Goal: Information Seeking & Learning: Check status

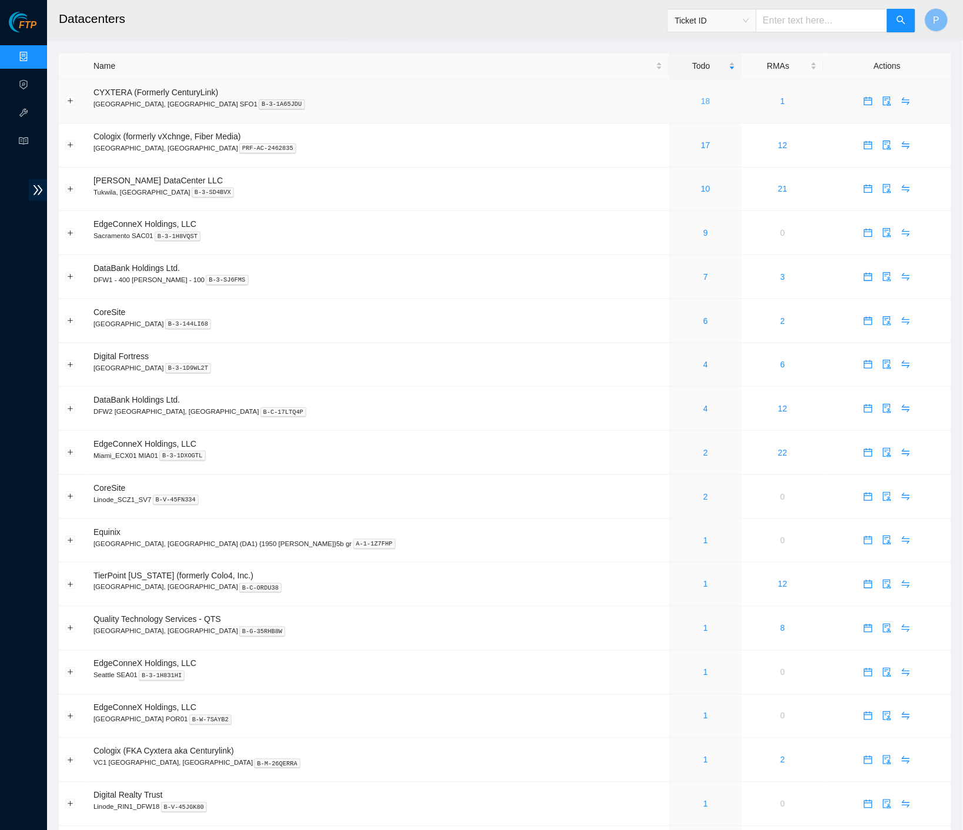
click at [701, 102] on link "18" at bounding box center [705, 100] width 9 height 9
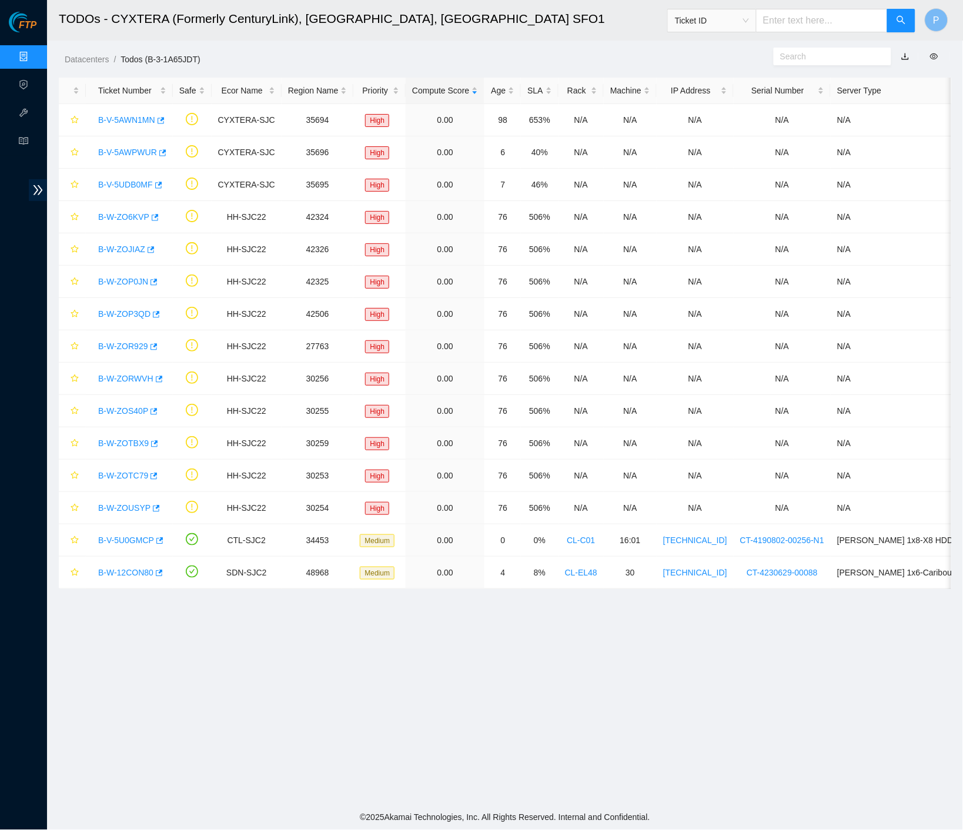
click at [46, 52] on link "Data Centers" at bounding box center [58, 56] width 48 height 9
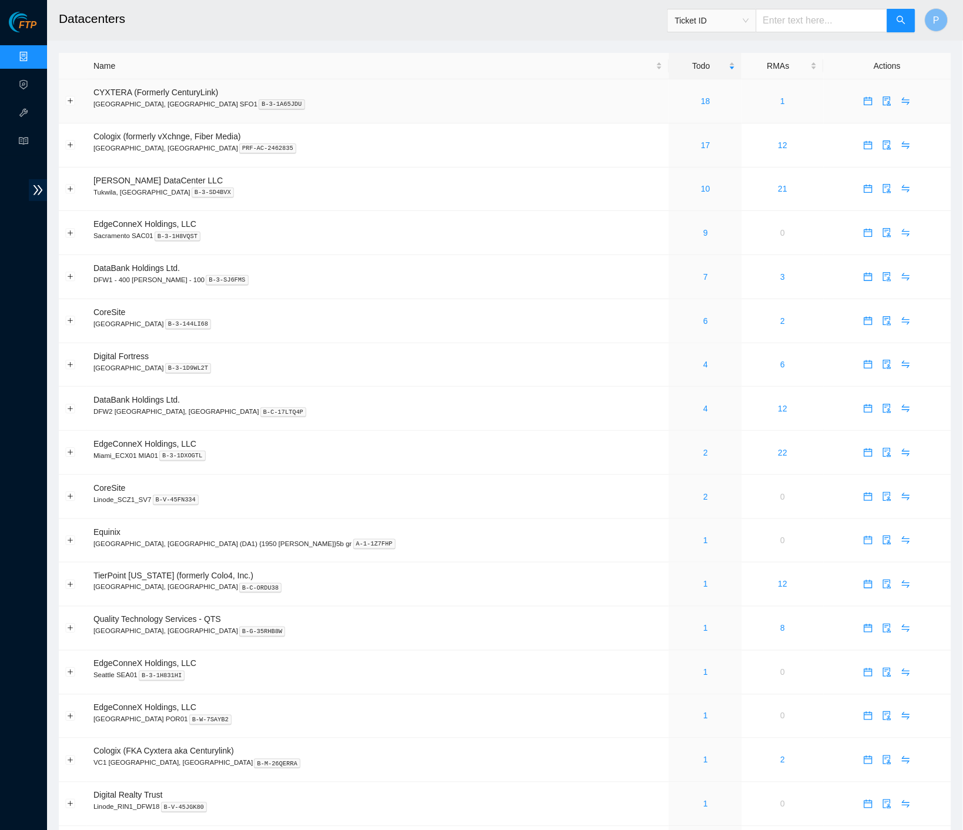
click at [676, 99] on div "18" at bounding box center [706, 101] width 60 height 13
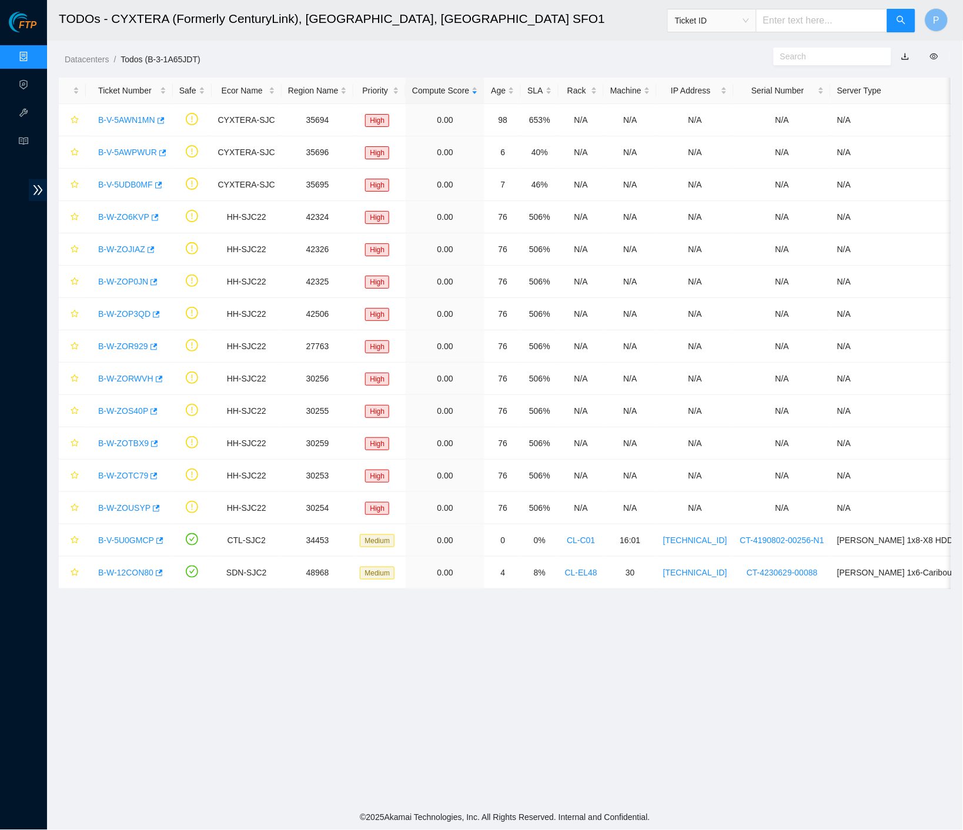
click at [34, 57] on link "Data Centers" at bounding box center [58, 56] width 48 height 9
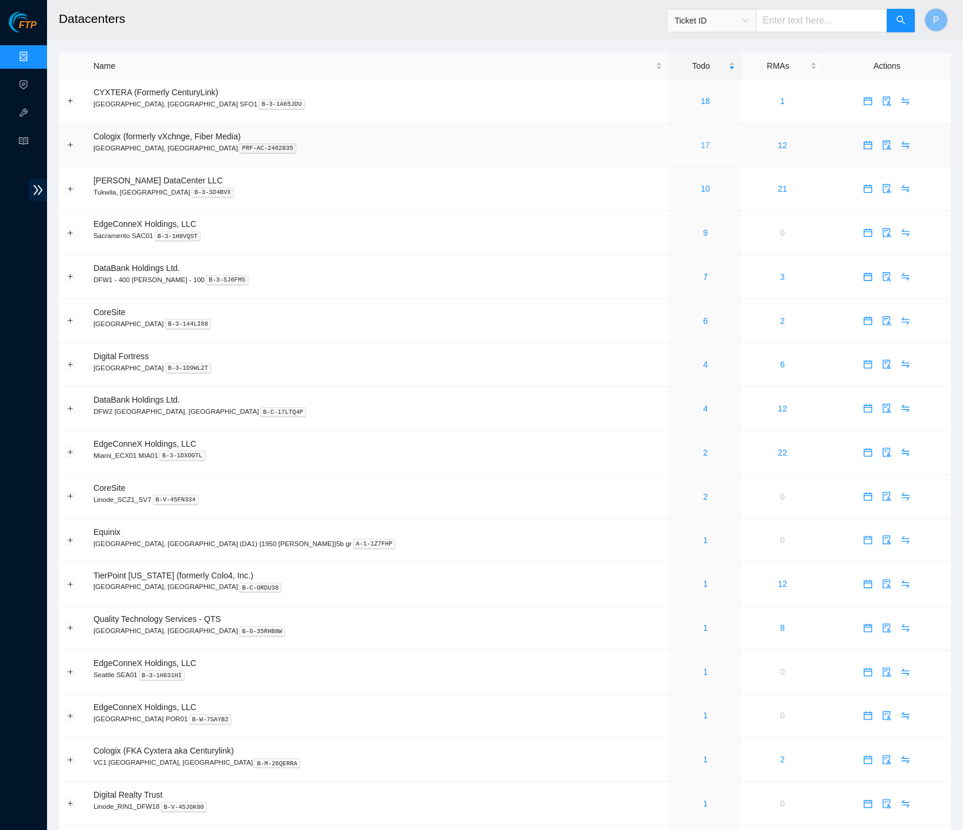
click at [701, 141] on link "17" at bounding box center [705, 145] width 9 height 9
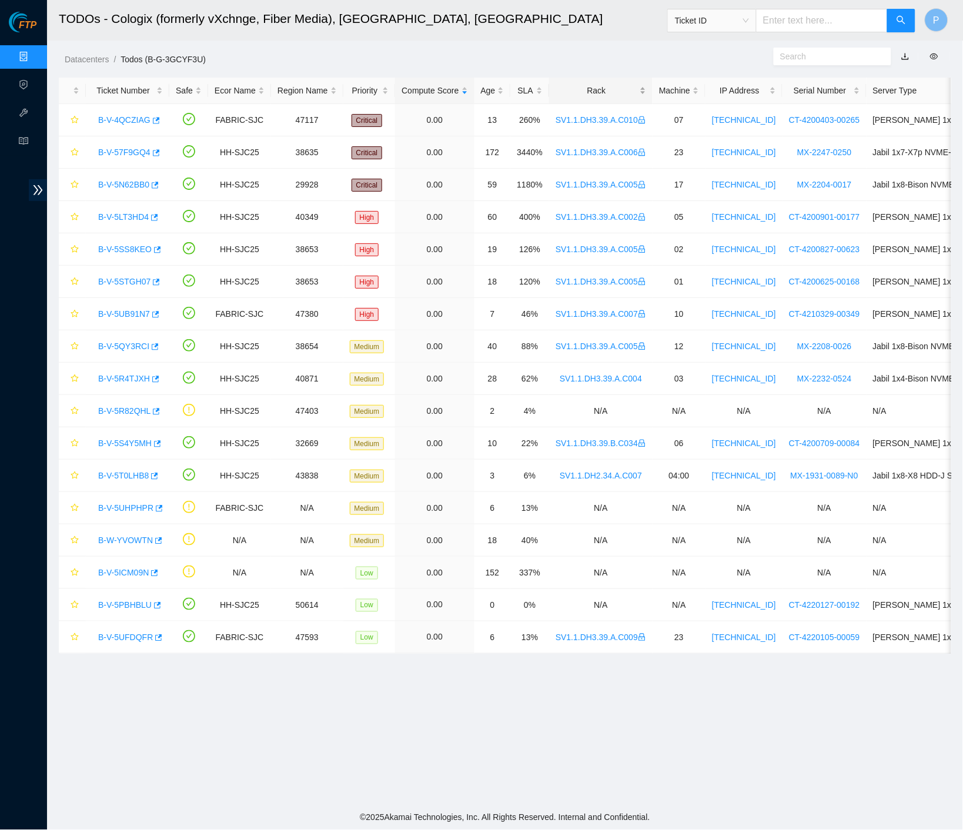
click at [626, 93] on div "Rack" at bounding box center [601, 90] width 91 height 13
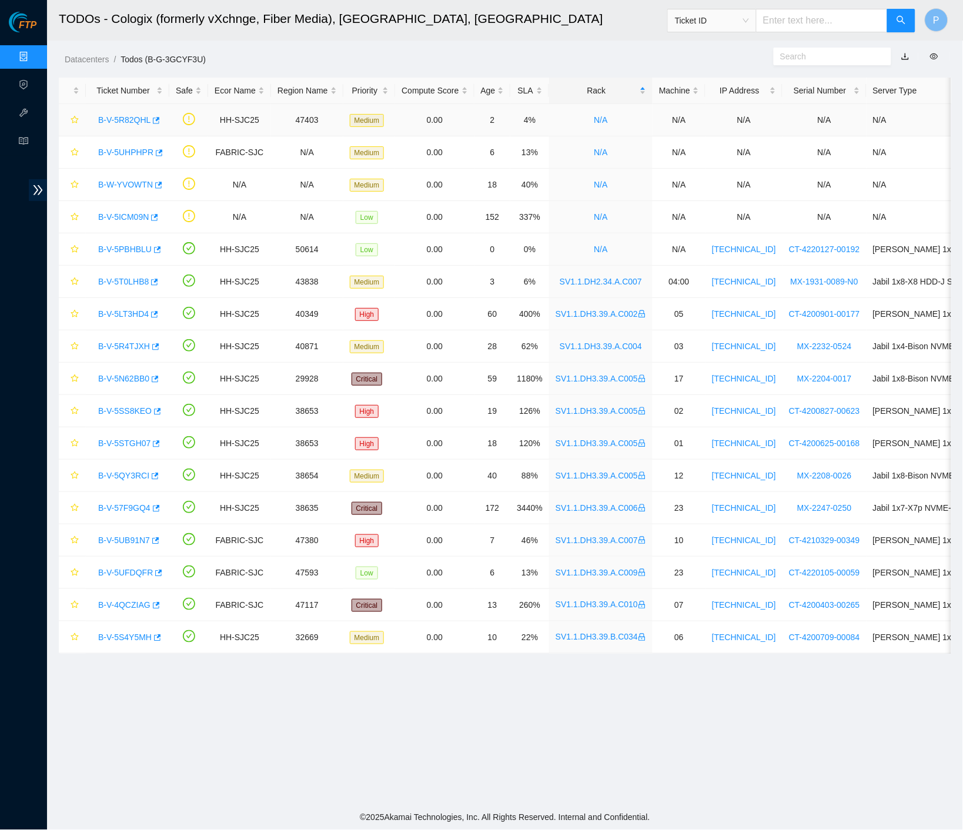
click at [133, 119] on link "B-V-5R82QHL" at bounding box center [124, 119] width 52 height 9
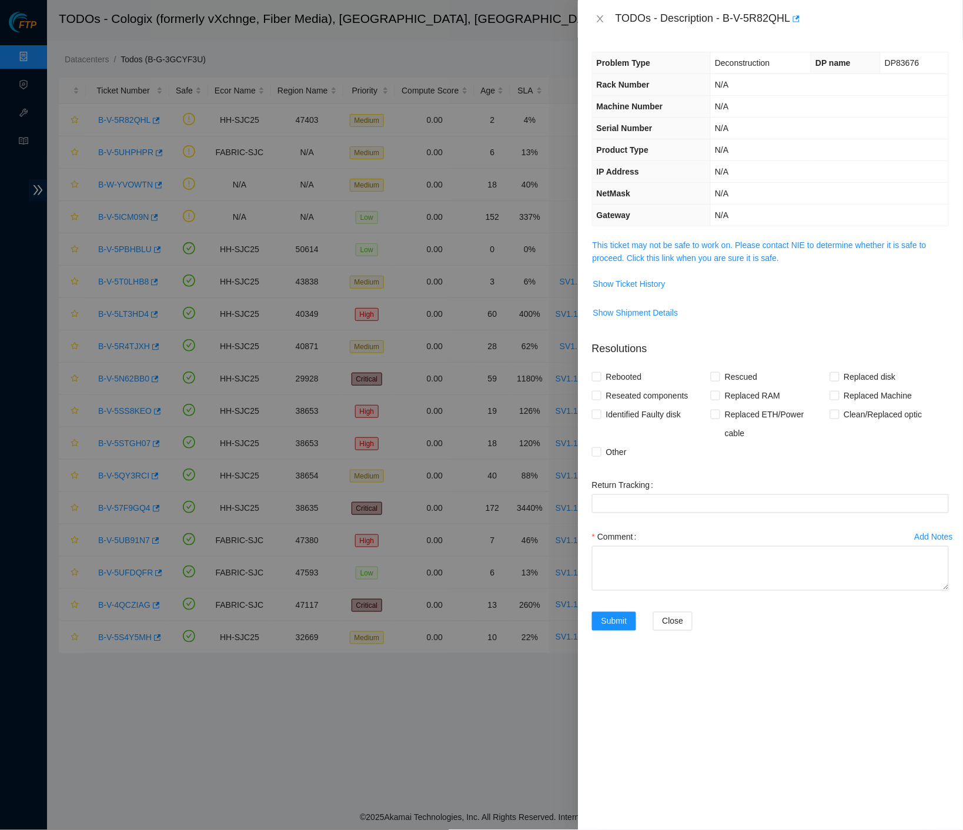
click at [750, 246] on span "This ticket may not be safe to work on. Please contact NIE to determine whether…" at bounding box center [771, 252] width 356 height 26
click at [745, 240] on link "This ticket may not be safe to work on. Please contact NIE to determine whether…" at bounding box center [760, 251] width 334 height 22
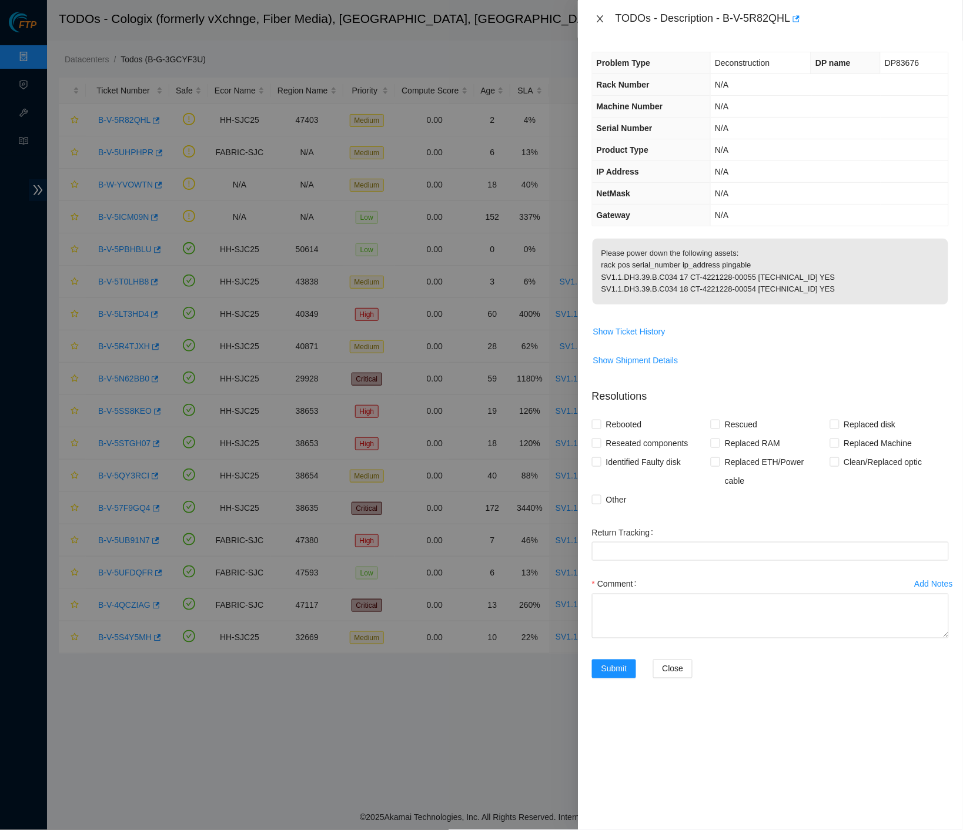
click at [606, 20] on button "Close" at bounding box center [600, 19] width 16 height 11
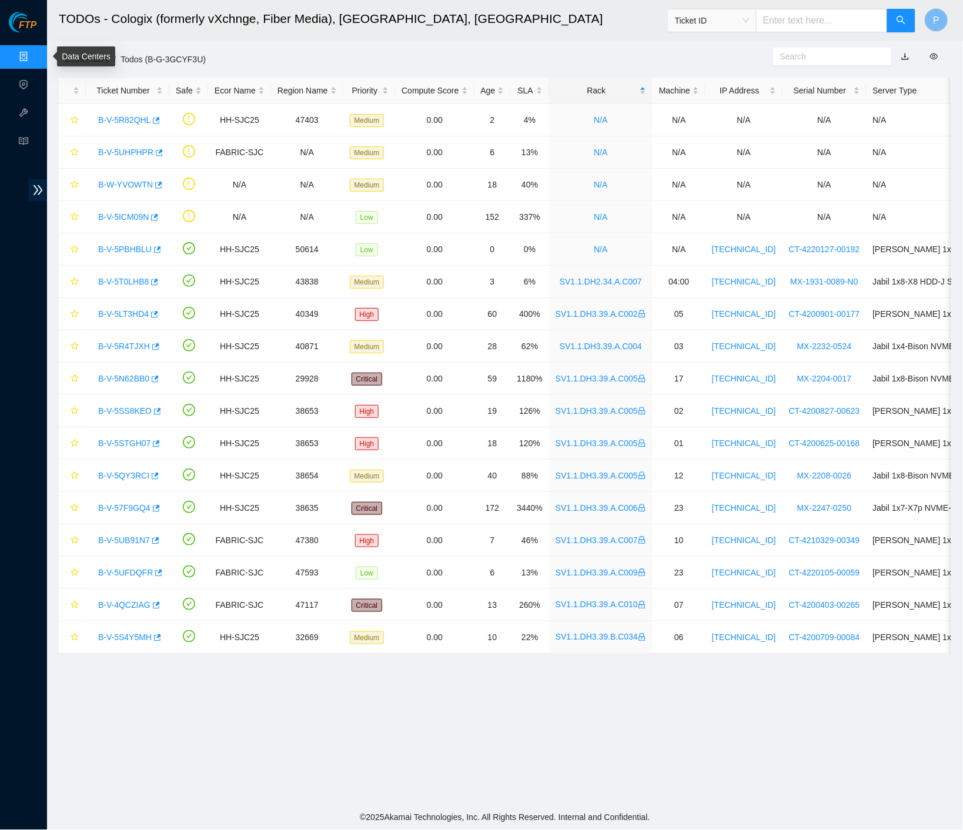
click at [34, 57] on link "Data Centers" at bounding box center [58, 56] width 48 height 9
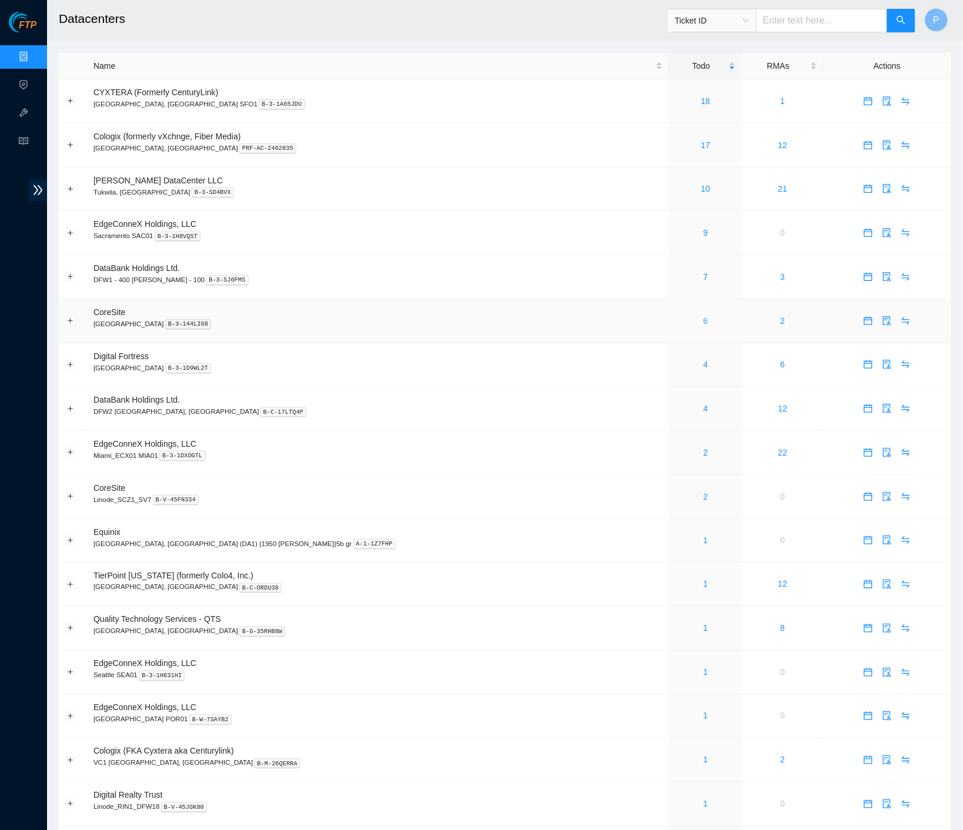
click at [676, 315] on div "6" at bounding box center [706, 321] width 60 height 13
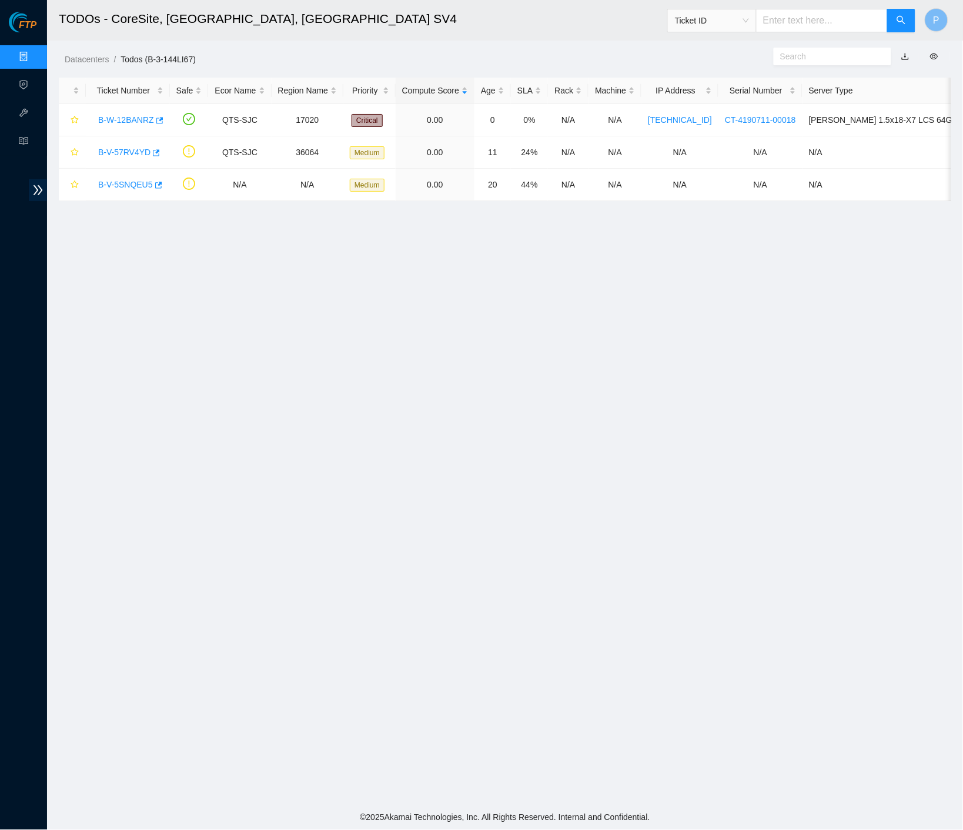
click at [905, 52] on link "button" at bounding box center [905, 56] width 8 height 9
click at [131, 118] on link "B-W-12BANRZ" at bounding box center [126, 119] width 56 height 9
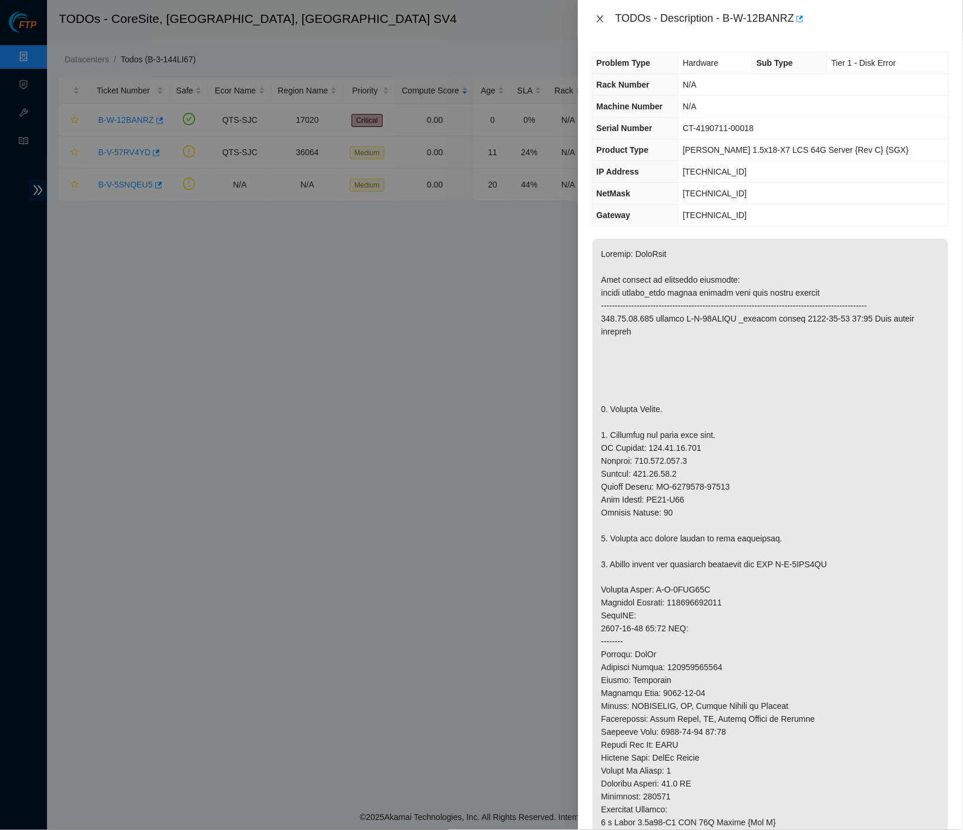
click at [599, 22] on icon "close" at bounding box center [600, 18] width 9 height 9
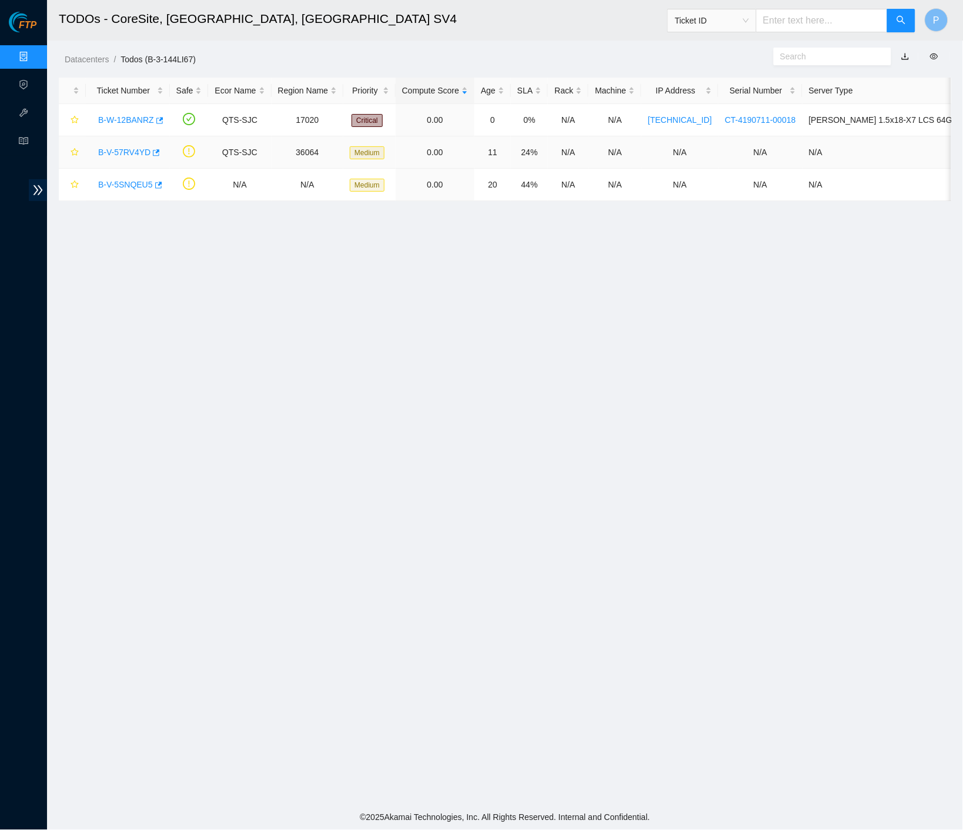
click at [132, 155] on link "B-V-57RV4YD" at bounding box center [124, 152] width 52 height 9
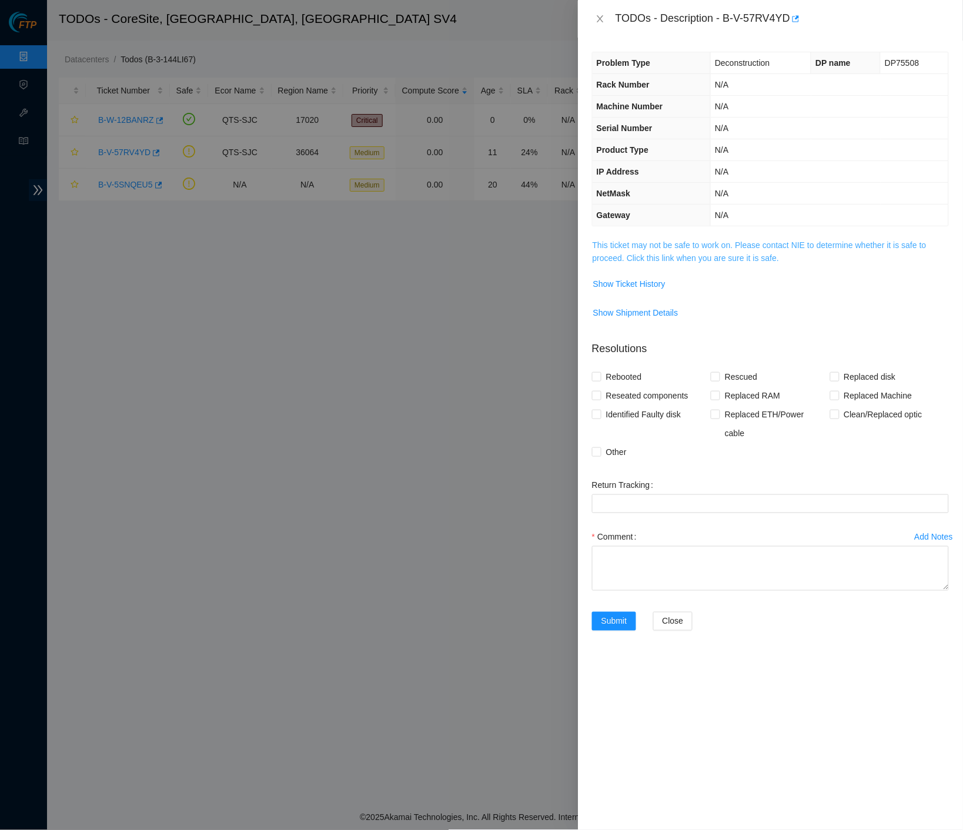
click at [656, 251] on link "This ticket may not be safe to work on. Please contact NIE to determine whether…" at bounding box center [760, 251] width 334 height 22
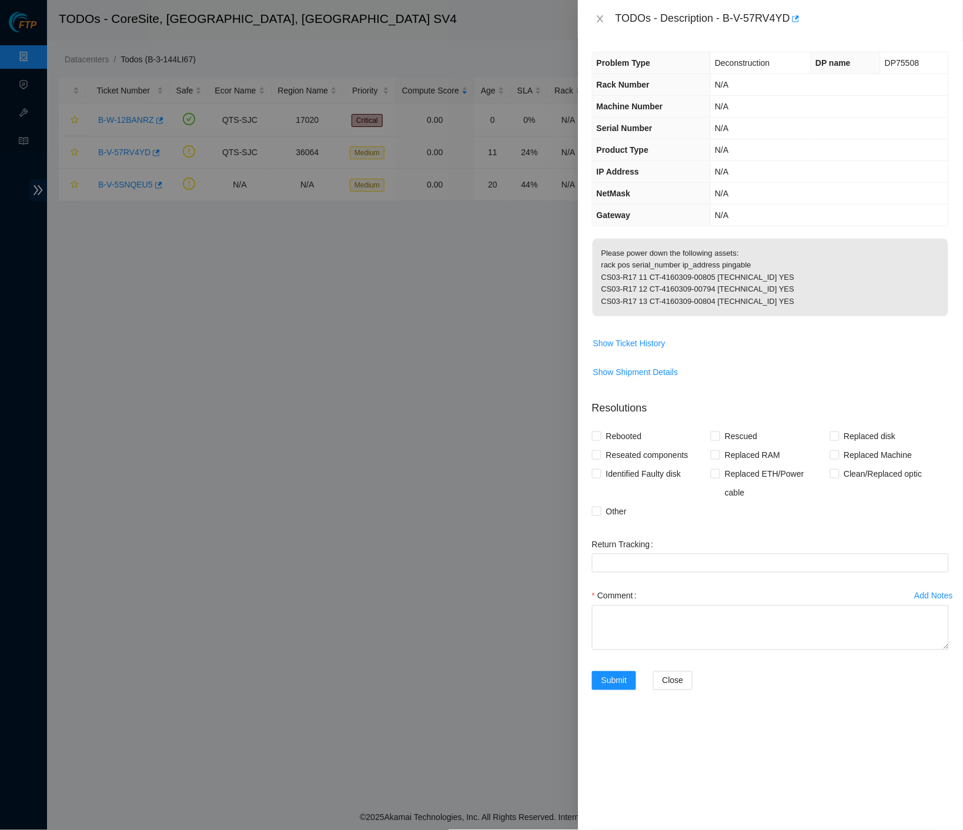
click at [609, 18] on div "TODOs - Description - B-V-57RV4YD" at bounding box center [770, 18] width 357 height 19
click at [604, 16] on icon "close" at bounding box center [600, 18] width 9 height 9
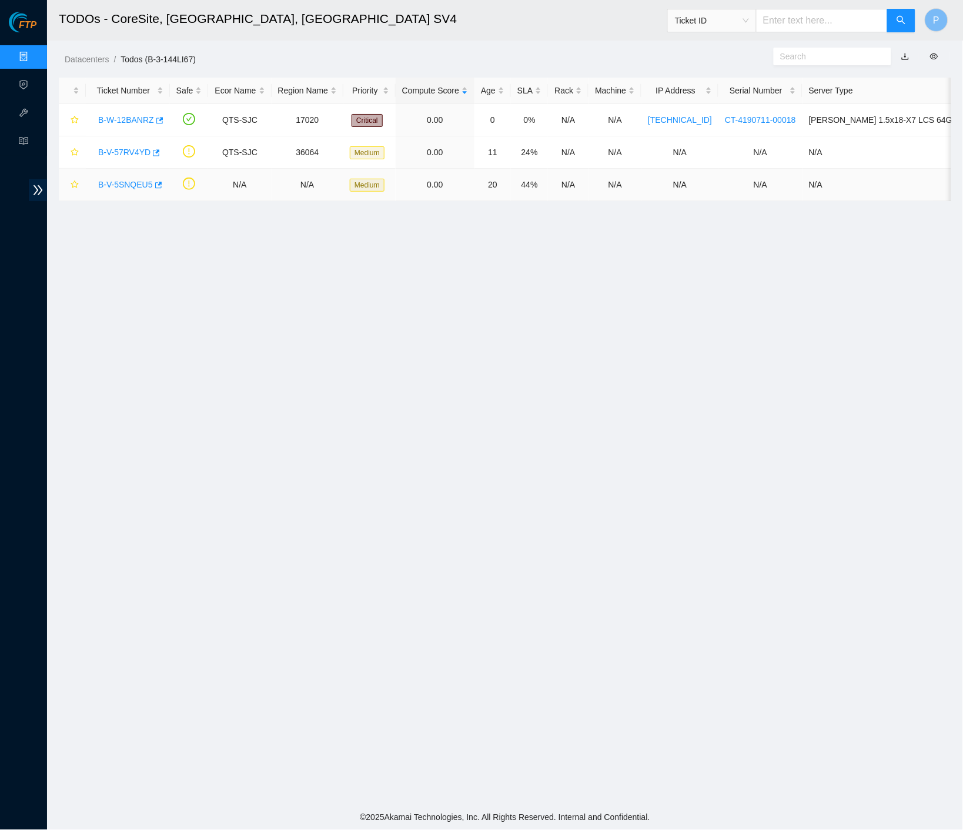
click at [122, 180] on link "B-V-5SNQEU5" at bounding box center [125, 184] width 55 height 9
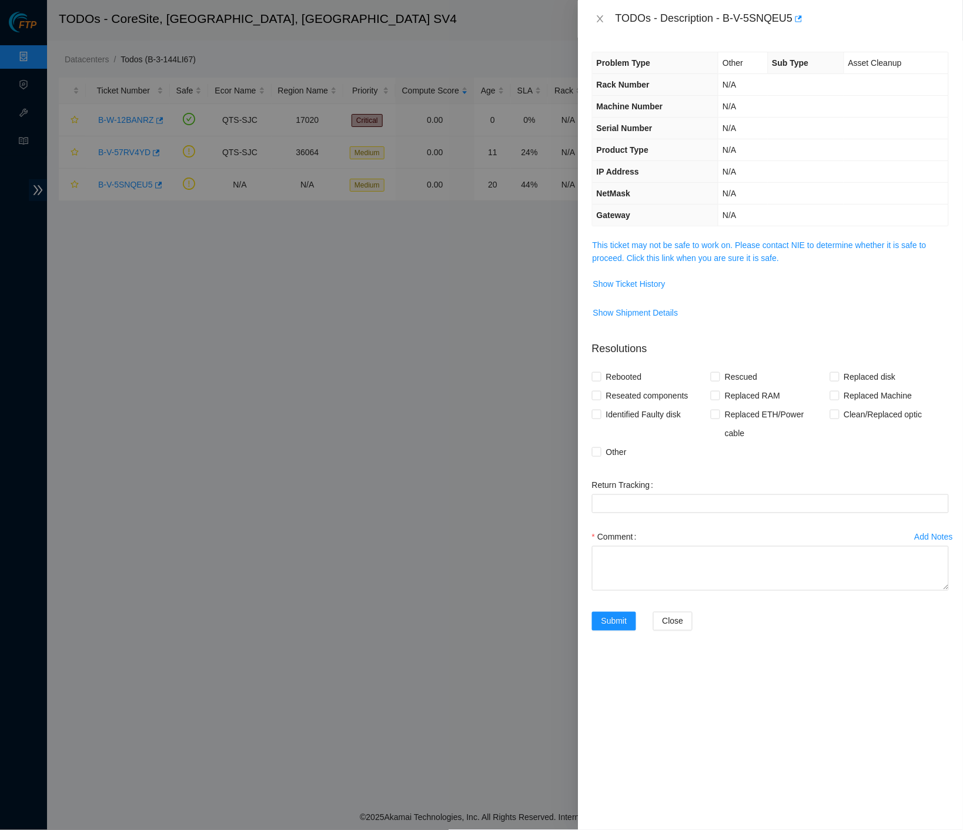
click at [703, 248] on span "This ticket may not be safe to work on. Please contact NIE to determine whether…" at bounding box center [771, 252] width 356 height 26
click at [692, 244] on link "This ticket may not be safe to work on. Please contact NIE to determine whether…" at bounding box center [760, 251] width 334 height 22
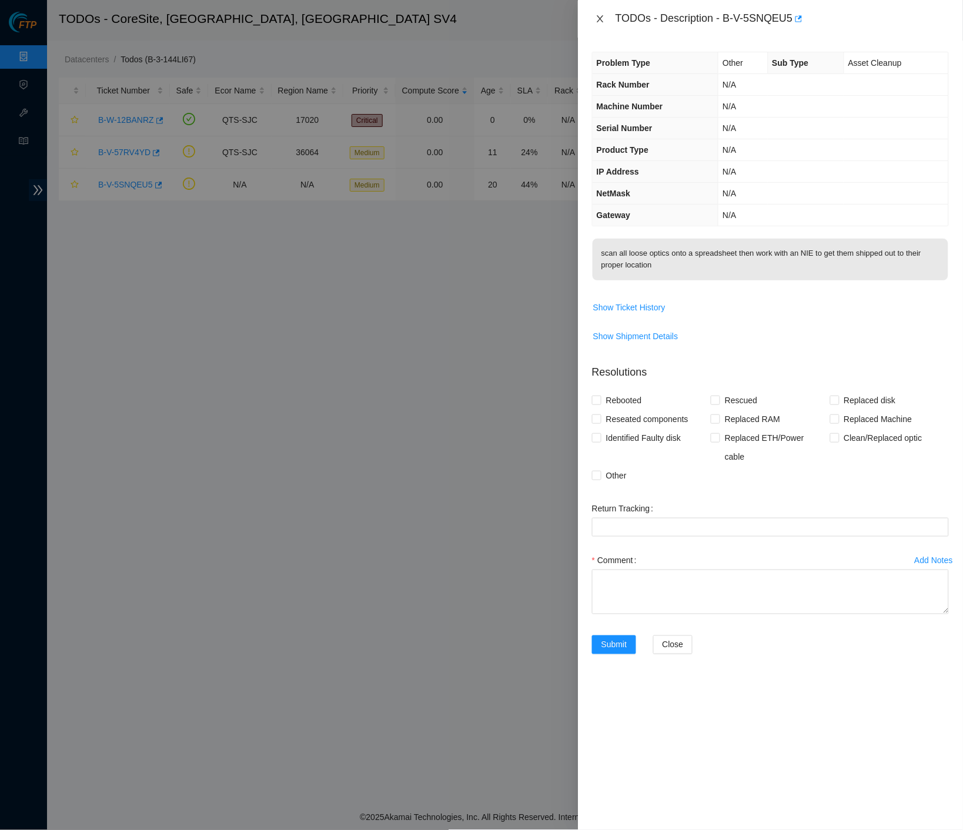
click at [600, 17] on icon "close" at bounding box center [600, 18] width 9 height 9
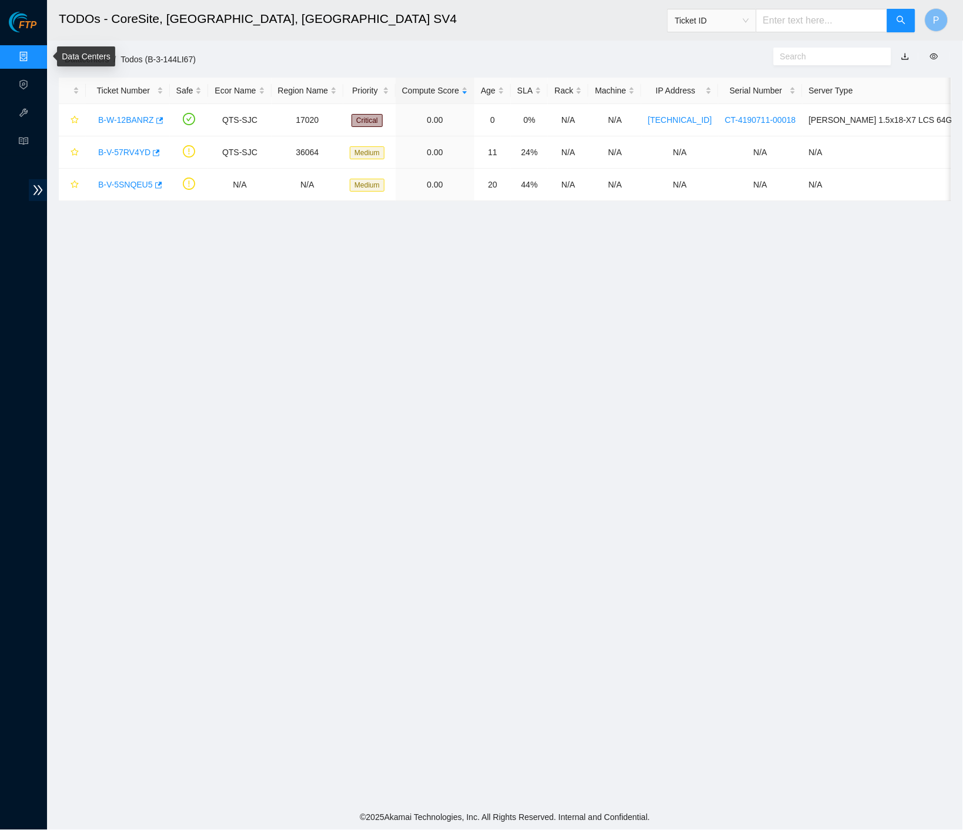
click at [34, 52] on link "Data Centers" at bounding box center [58, 56] width 48 height 9
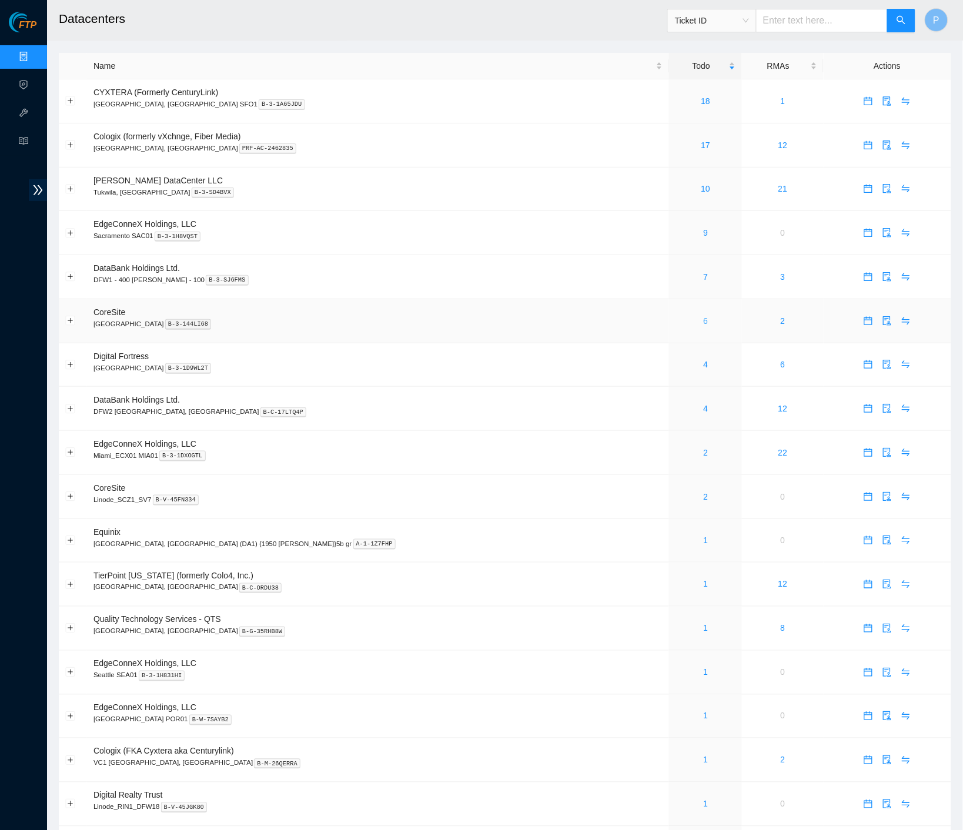
click at [704, 319] on link "6" at bounding box center [706, 320] width 5 height 9
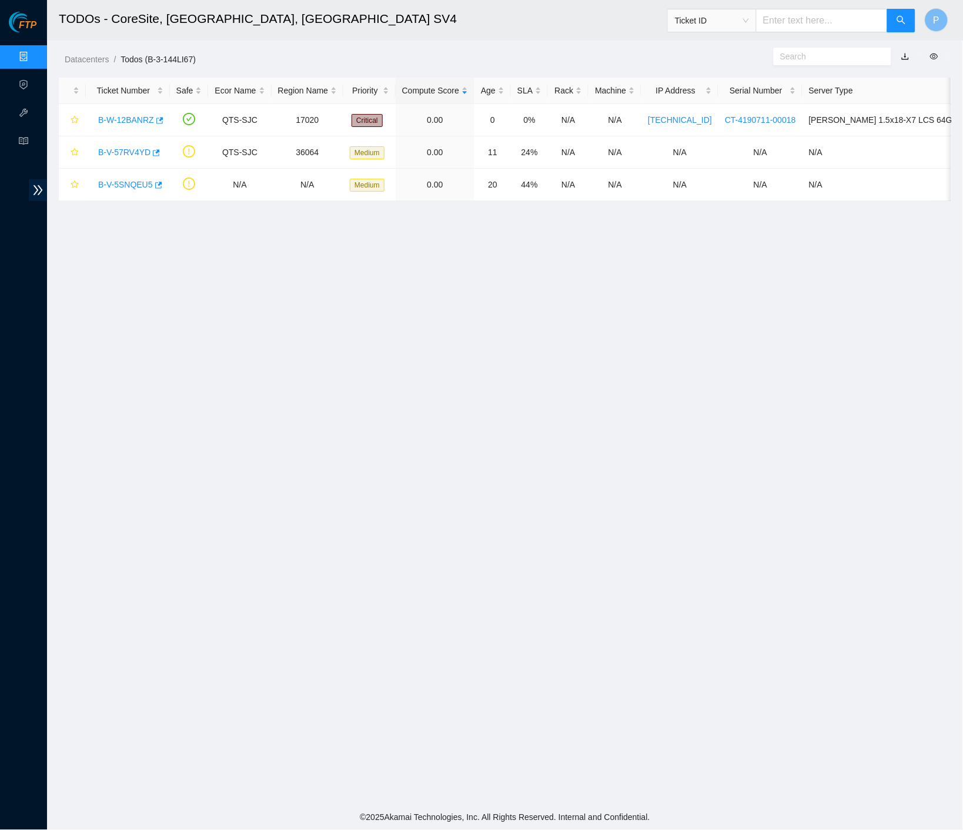
click at [34, 52] on link "Data Centers" at bounding box center [58, 56] width 48 height 9
